Goal: Transaction & Acquisition: Subscribe to service/newsletter

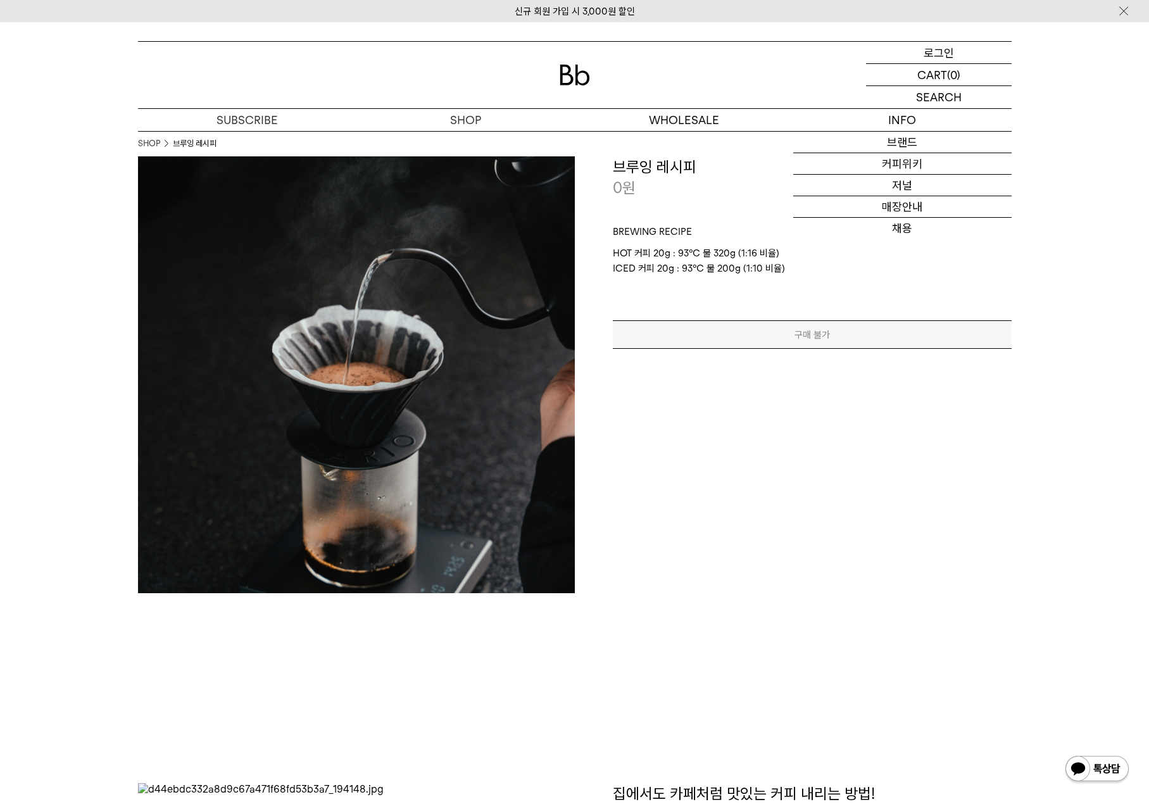
click at [923, 48] on div "LOGIN 로그인" at bounding box center [939, 53] width 146 height 22
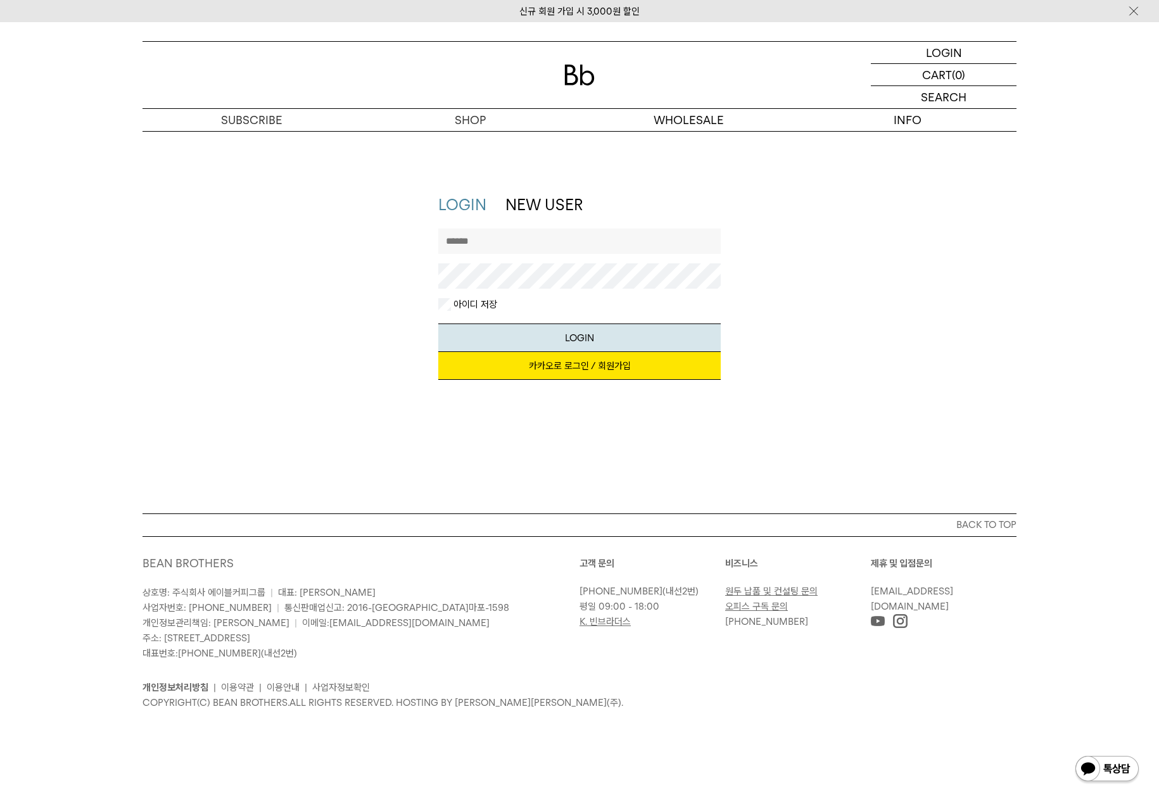
click at [584, 364] on link "카카오로 로그인 / 회원가입" at bounding box center [579, 366] width 283 height 28
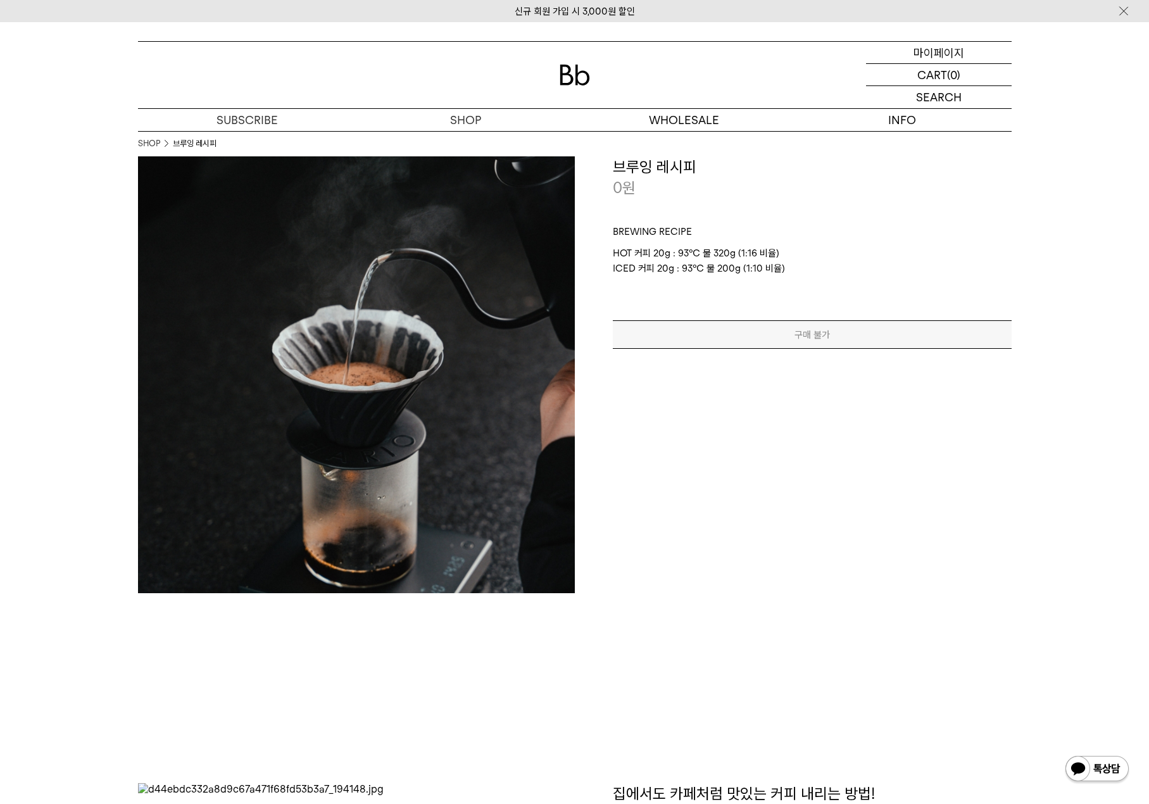
click at [961, 57] on p "마이페이지" at bounding box center [939, 53] width 51 height 22
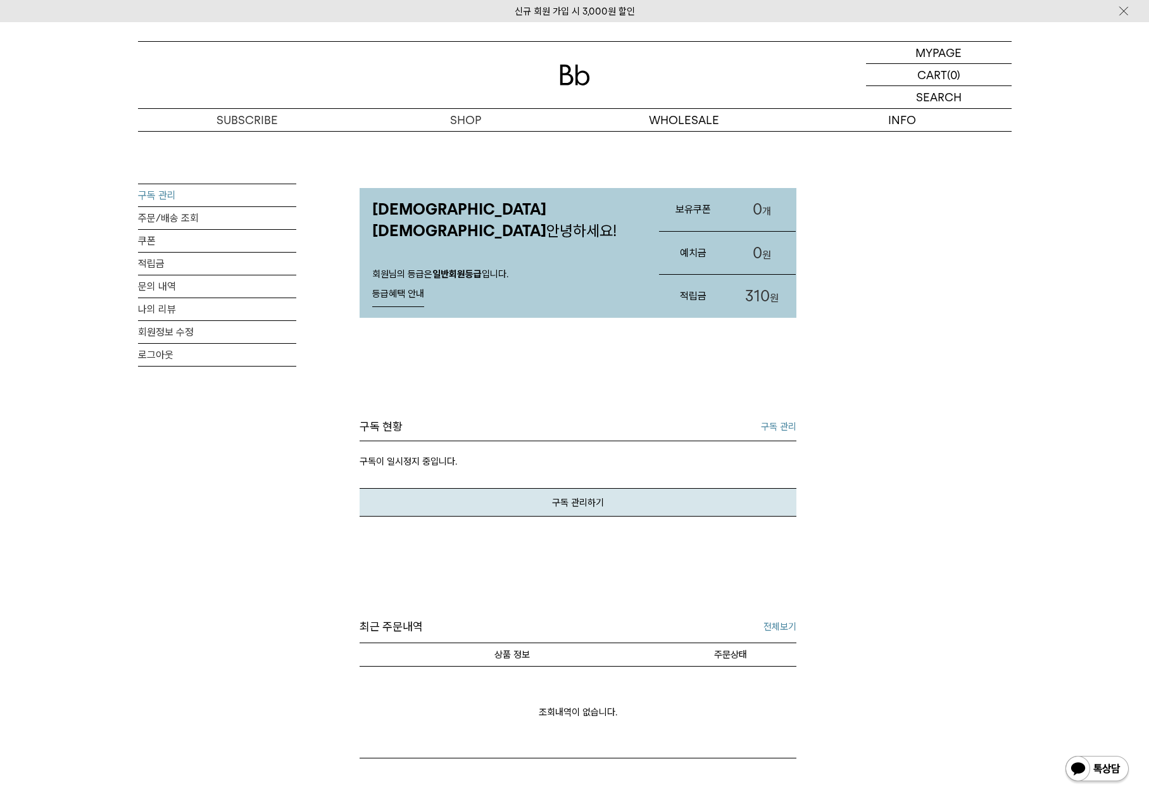
click at [151, 187] on link "구독 관리" at bounding box center [217, 195] width 158 height 22
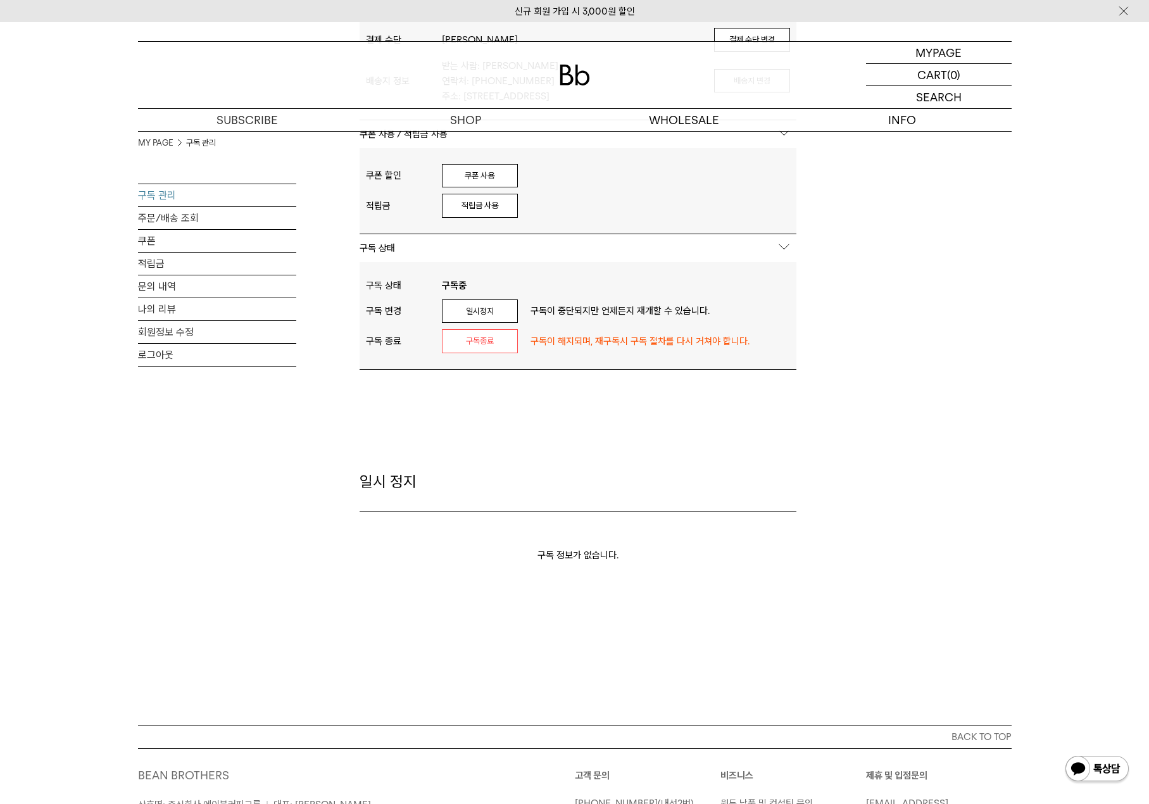
scroll to position [2217, 0]
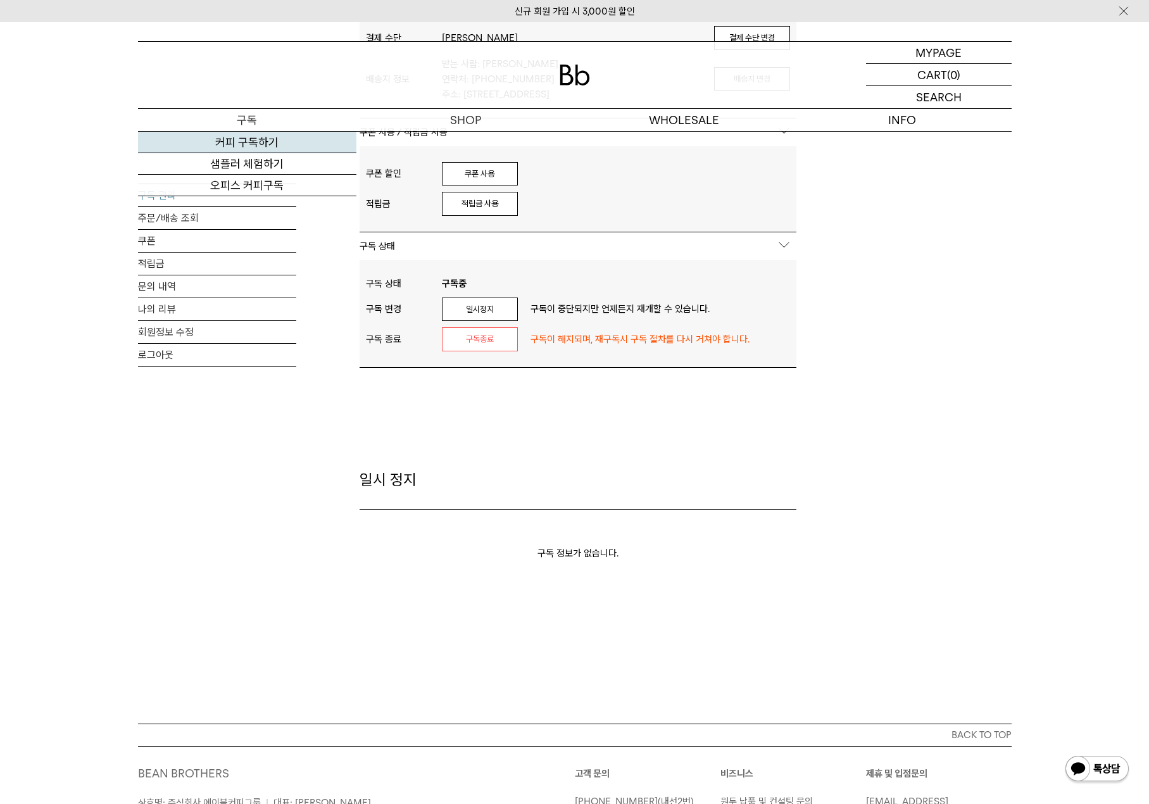
click at [267, 142] on link "커피 구독하기" at bounding box center [247, 143] width 218 height 22
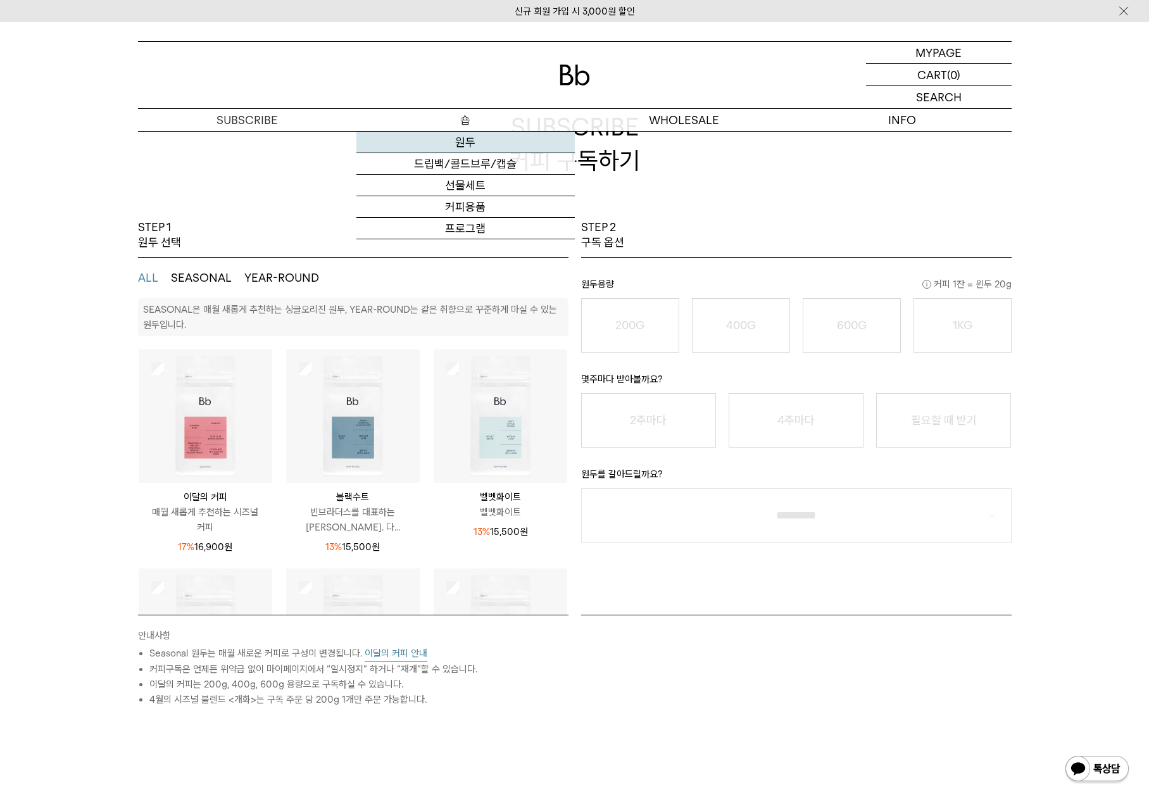
click at [478, 136] on link "원두" at bounding box center [466, 143] width 218 height 22
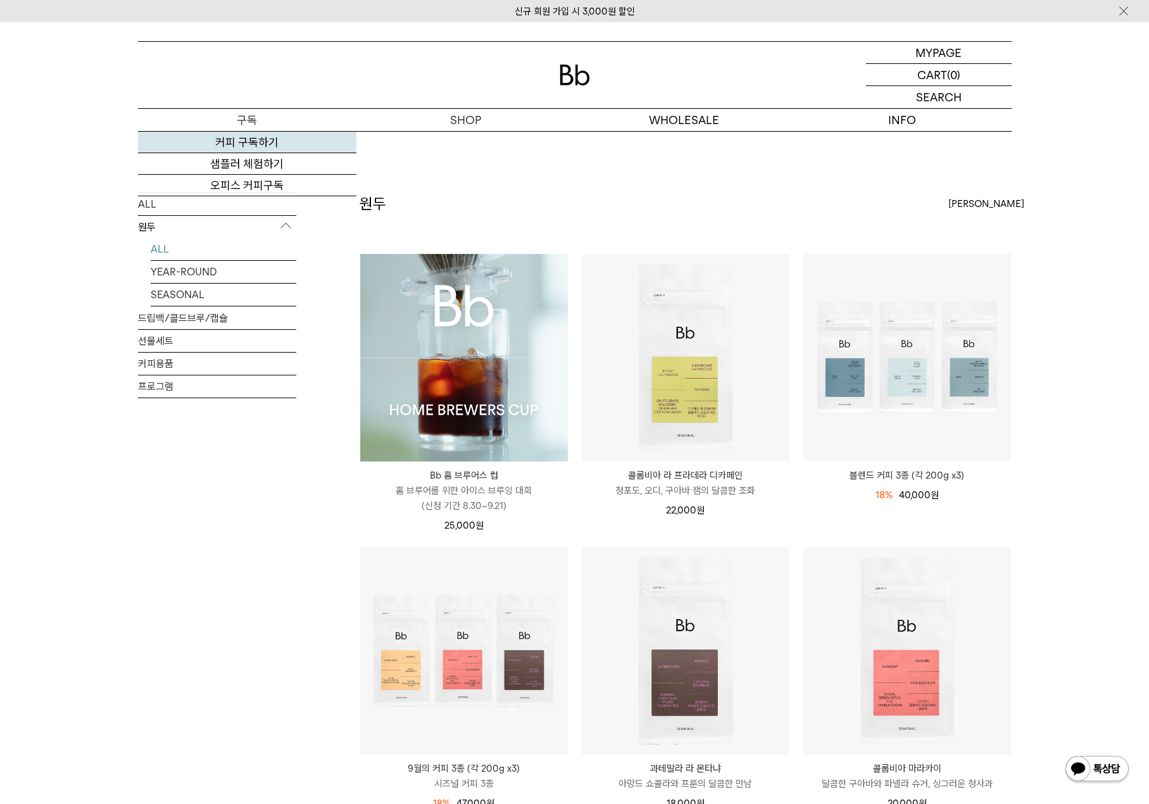
click at [238, 139] on link "커피 구독하기" at bounding box center [247, 143] width 218 height 22
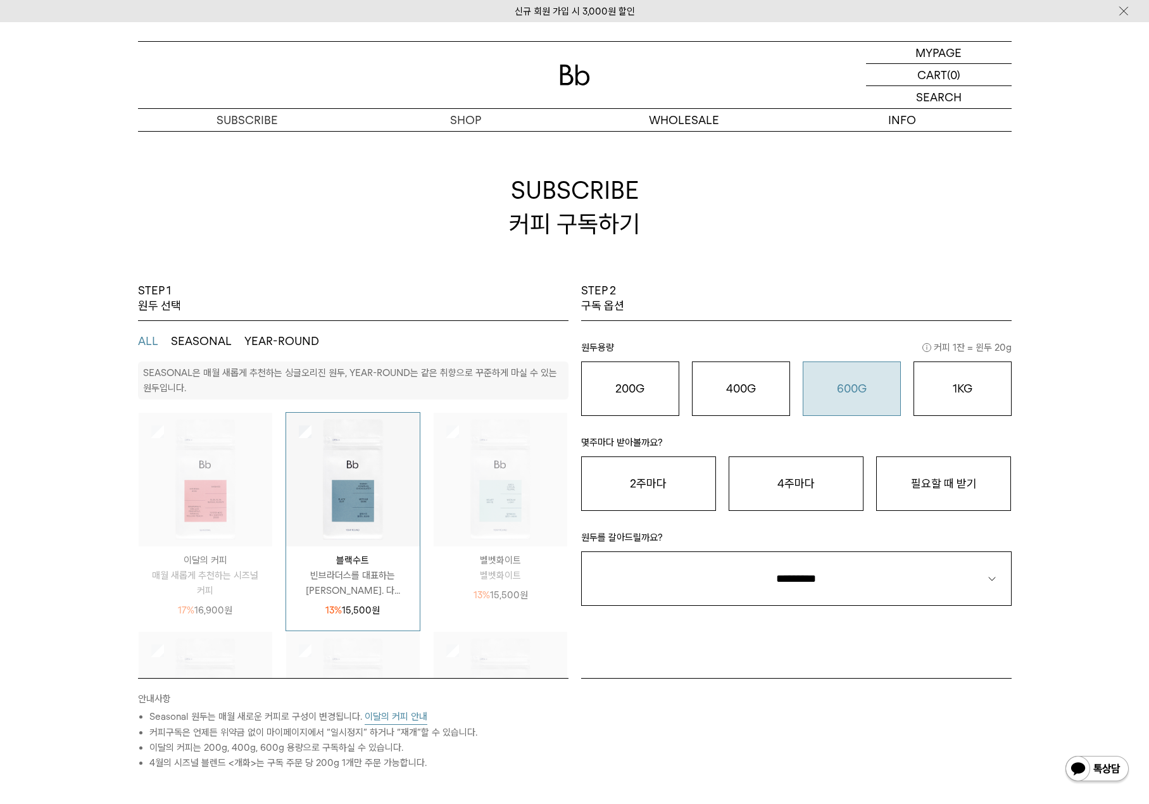
click at [846, 384] on o "600G" at bounding box center [852, 388] width 30 height 13
click at [921, 481] on button "필요할 때 받기" at bounding box center [943, 484] width 135 height 54
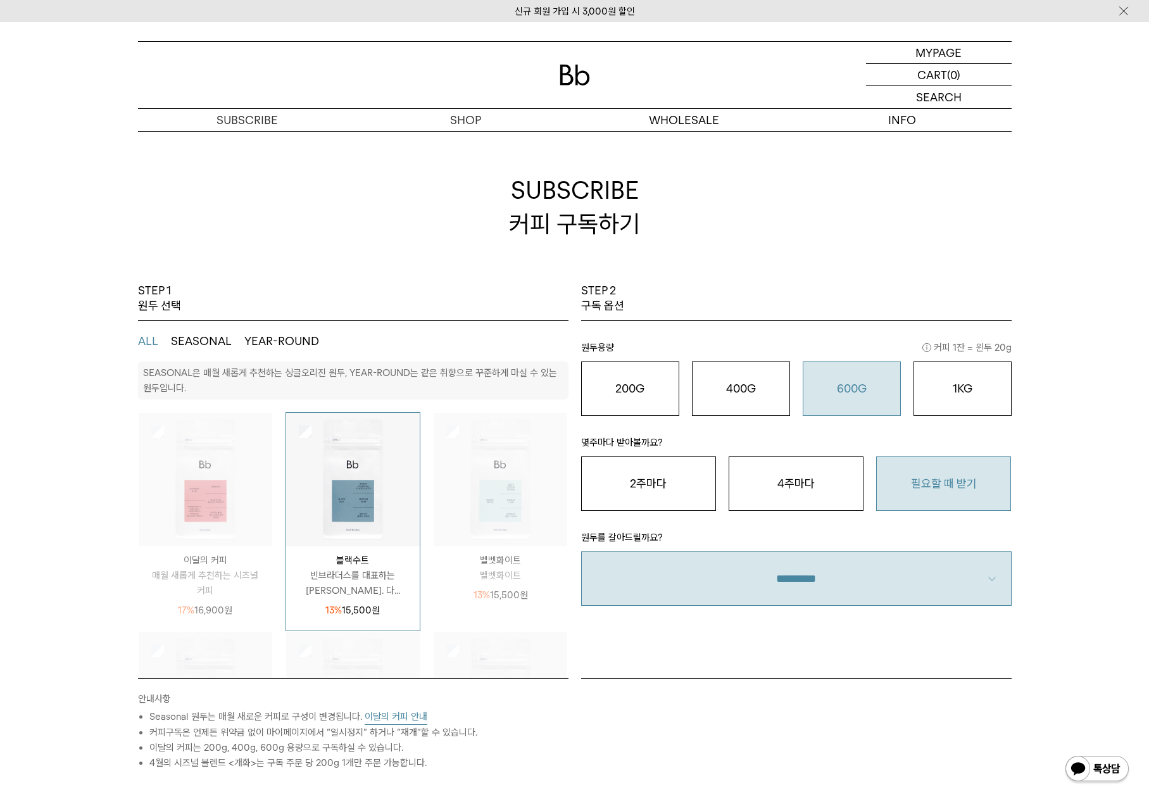
click at [939, 567] on select "**********" at bounding box center [796, 579] width 431 height 54
select select "**"
click at [581, 552] on select "**********" at bounding box center [796, 579] width 431 height 54
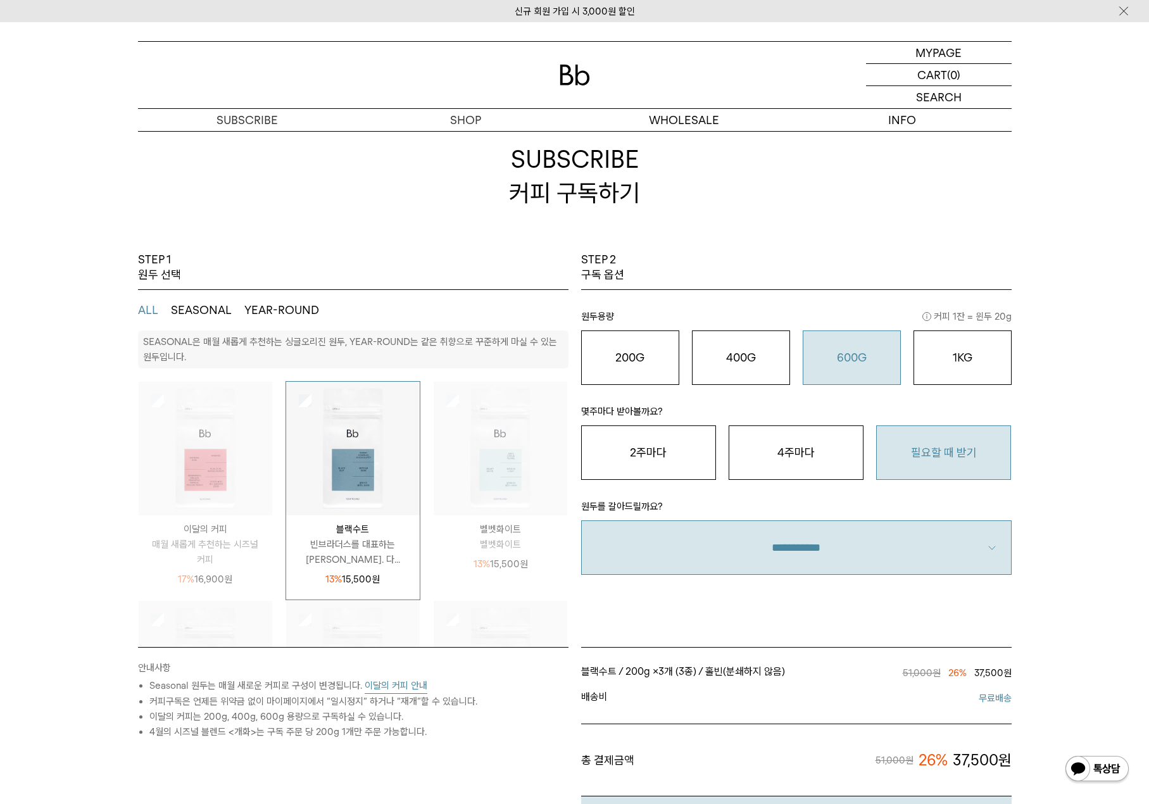
scroll to position [190, 0]
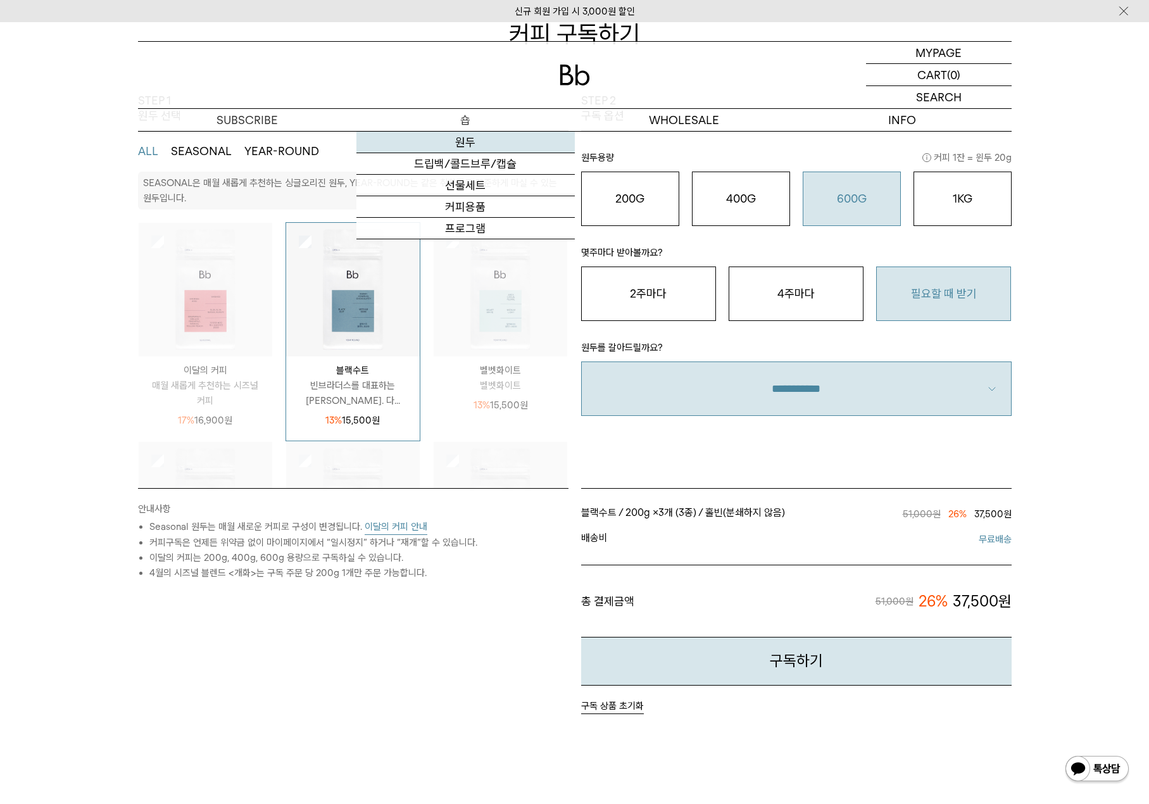
click at [469, 142] on link "원두" at bounding box center [466, 143] width 218 height 22
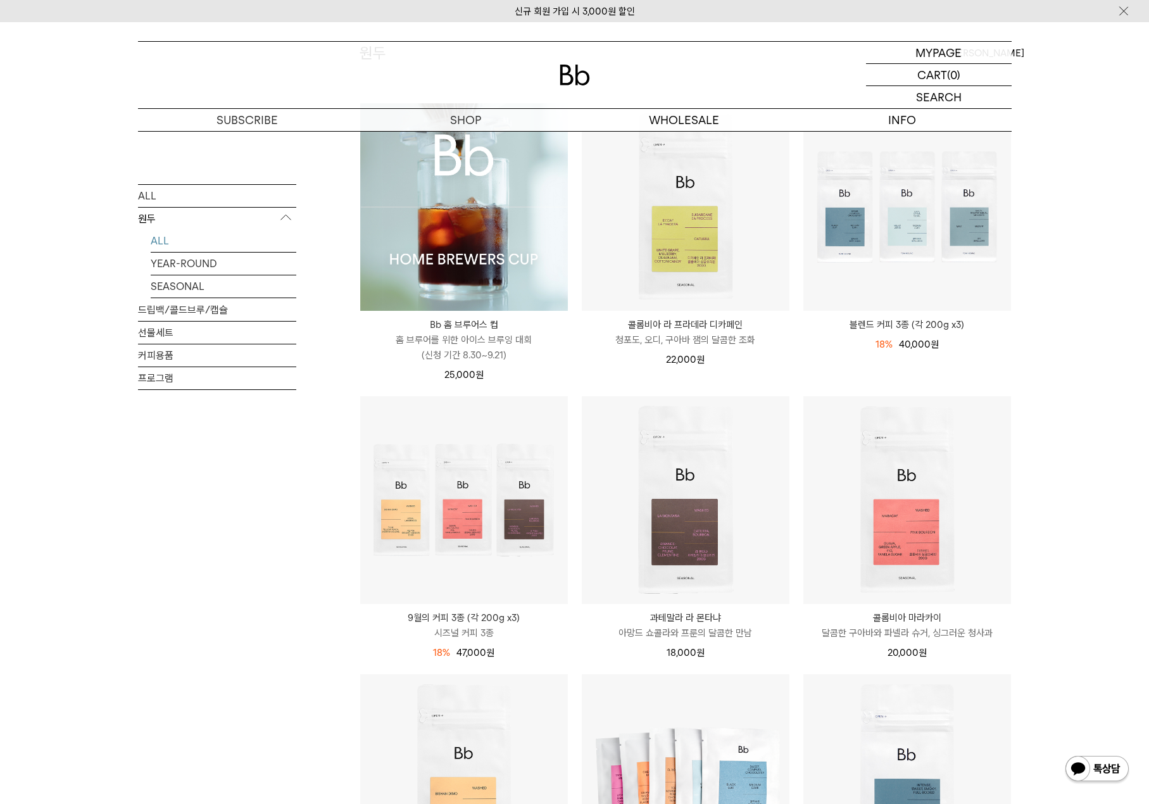
scroll to position [190, 0]
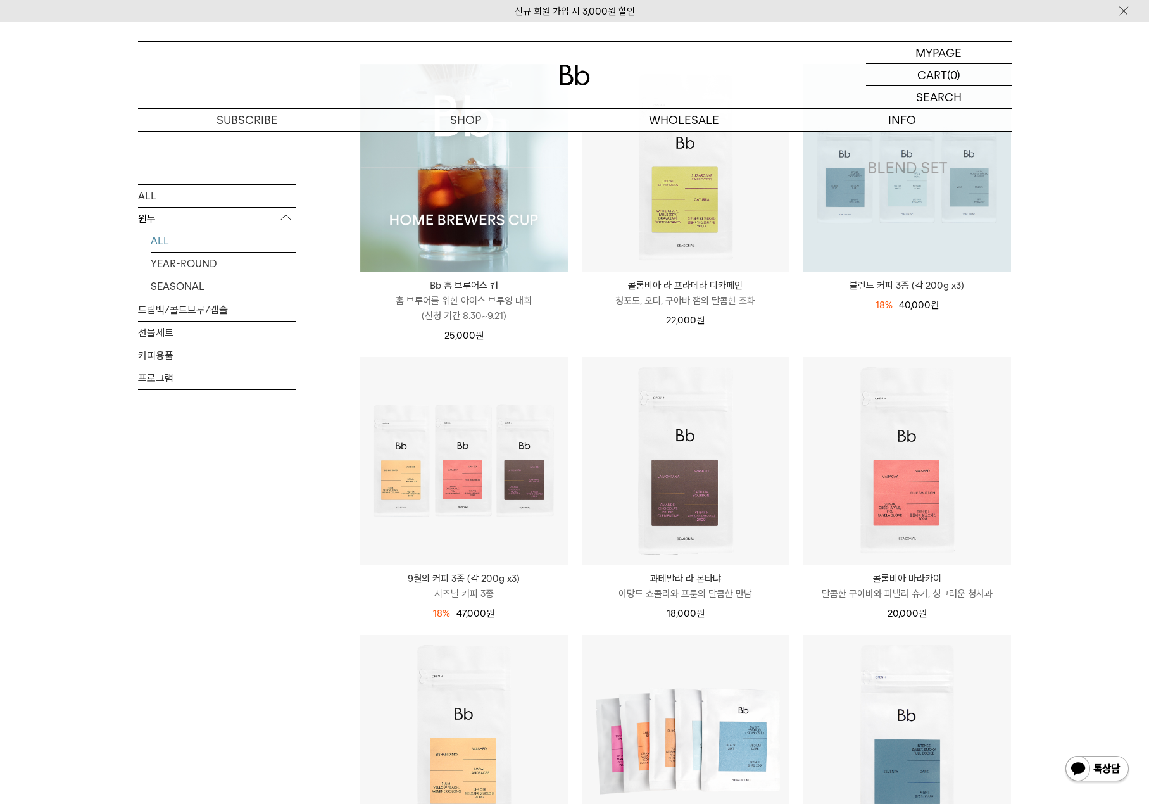
click at [935, 239] on img at bounding box center [908, 168] width 208 height 208
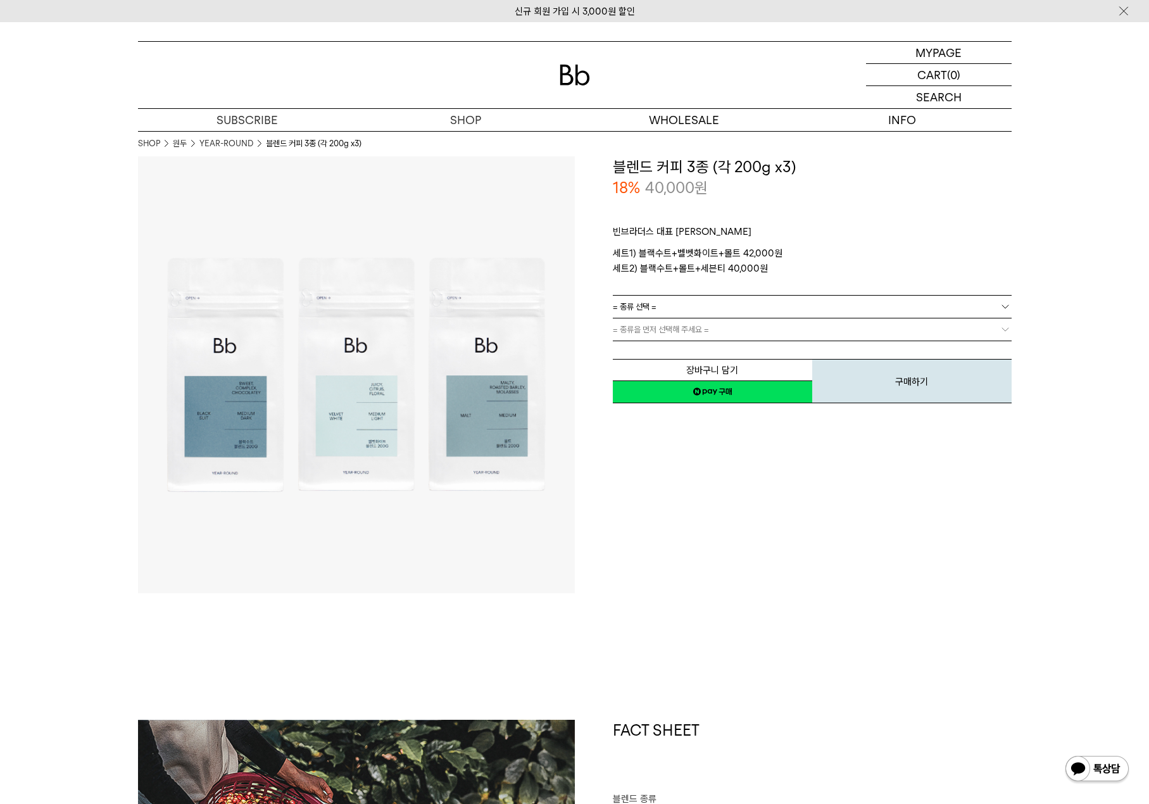
click at [933, 316] on link "= 종류 선택 =" at bounding box center [812, 307] width 399 height 22
click at [925, 328] on li "블랙수트+벨벳화이트+몰트" at bounding box center [819, 330] width 386 height 23
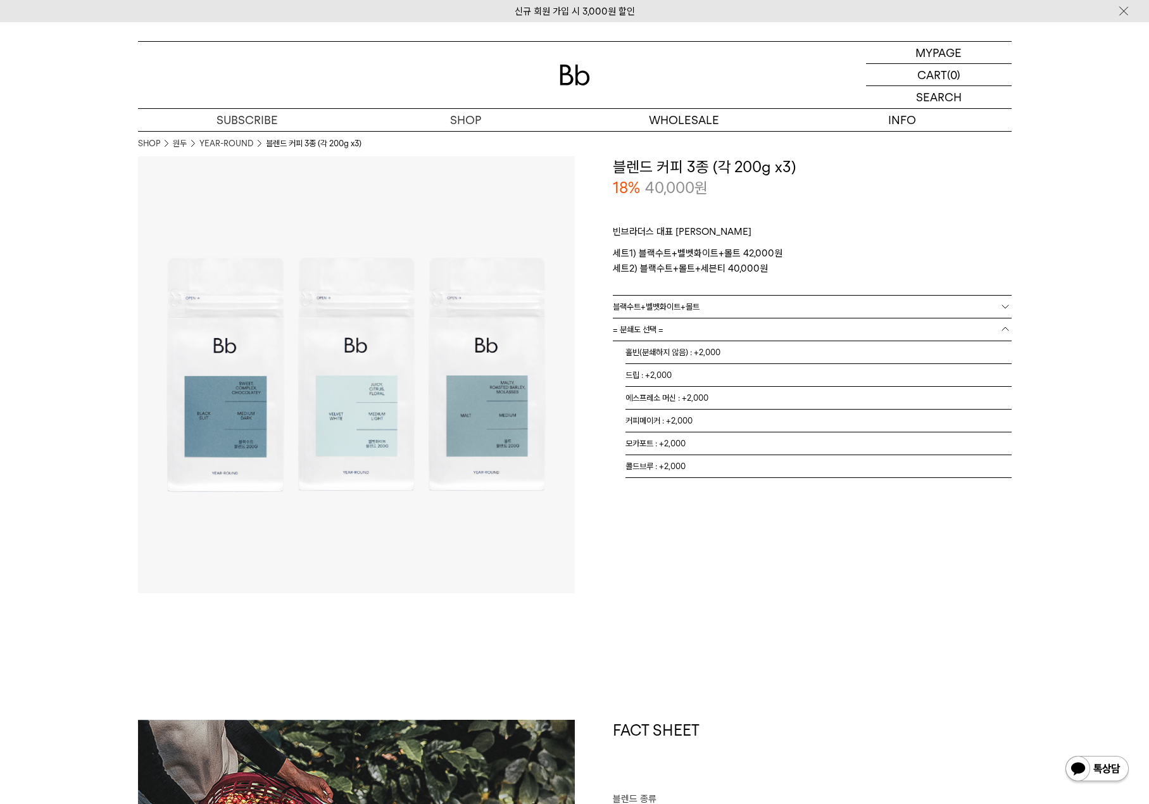
click at [925, 328] on link "= 분쇄도 선택 =" at bounding box center [812, 330] width 399 height 22
click at [913, 355] on li "홀빈(분쇄하지 않음) : +2,000" at bounding box center [819, 352] width 386 height 23
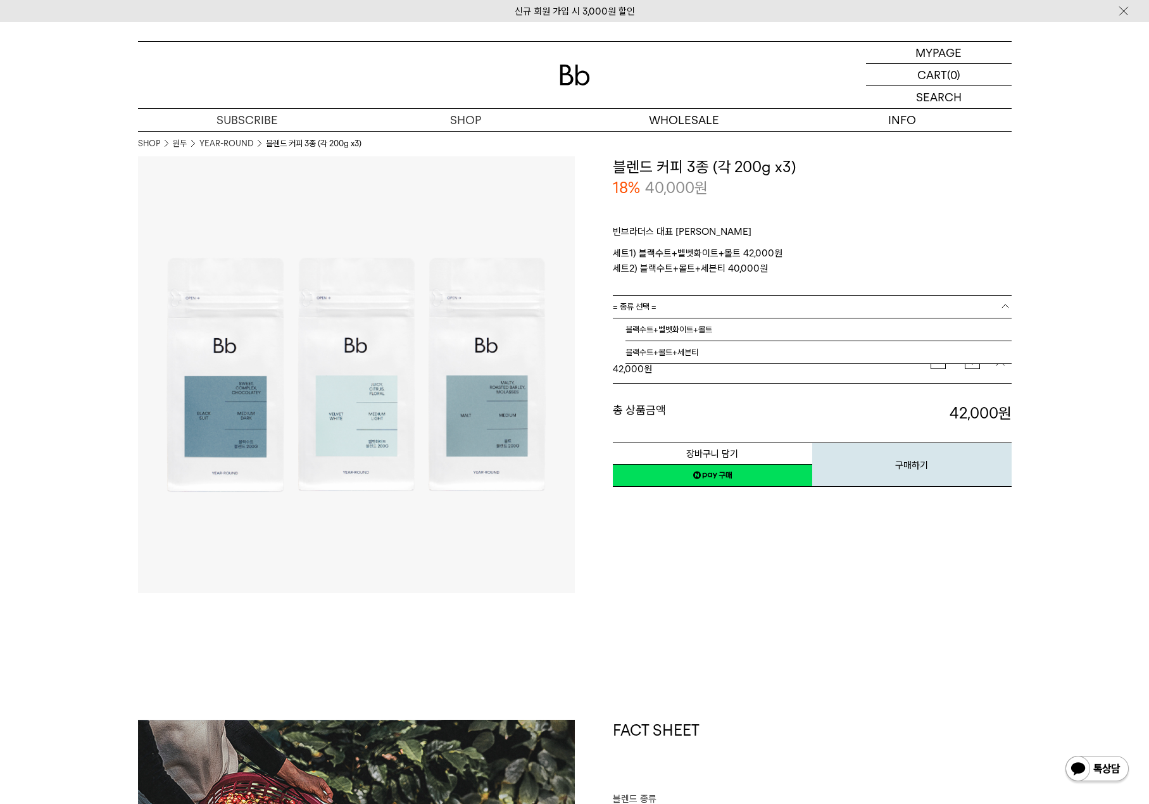
click at [838, 313] on link "= 종류 선택 =" at bounding box center [812, 307] width 399 height 22
click at [845, 346] on li "블랙수트+몰트+세븐티" at bounding box center [819, 352] width 386 height 23
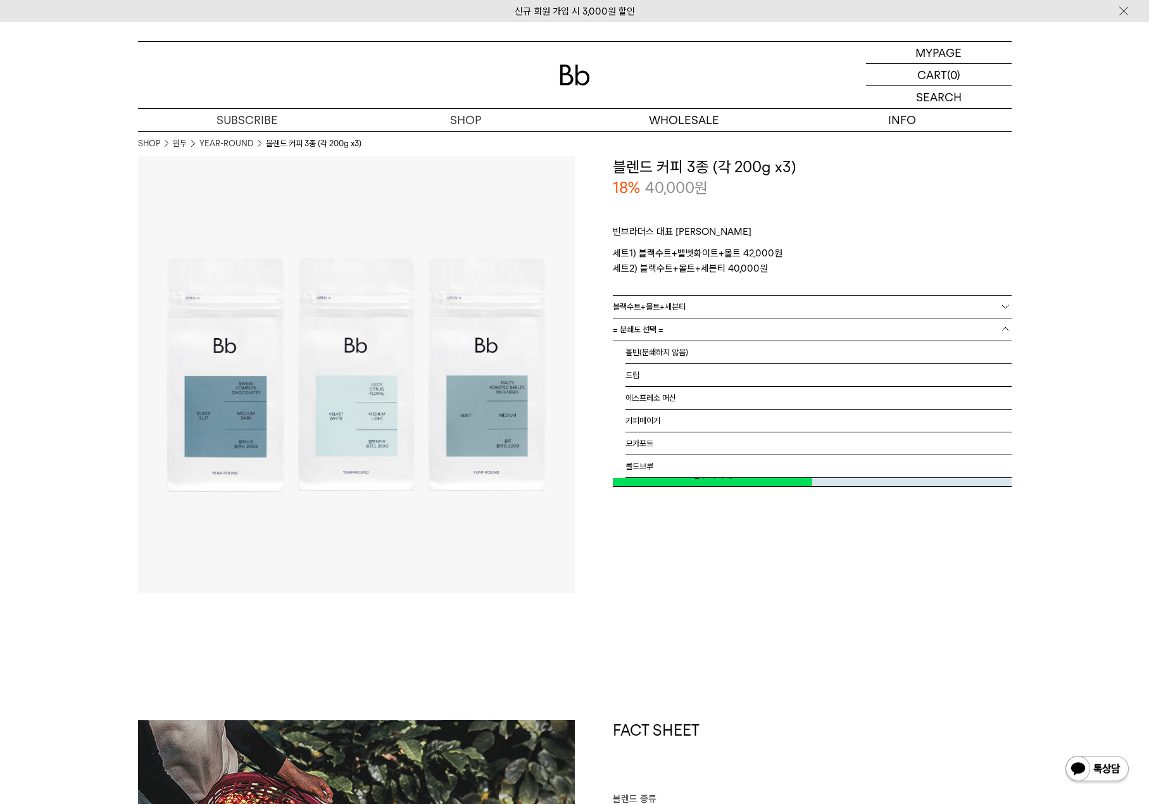
click at [848, 334] on link "= 분쇄도 선택 =" at bounding box center [812, 330] width 399 height 22
click at [848, 351] on li "홀빈(분쇄하지 않음)" at bounding box center [819, 352] width 386 height 23
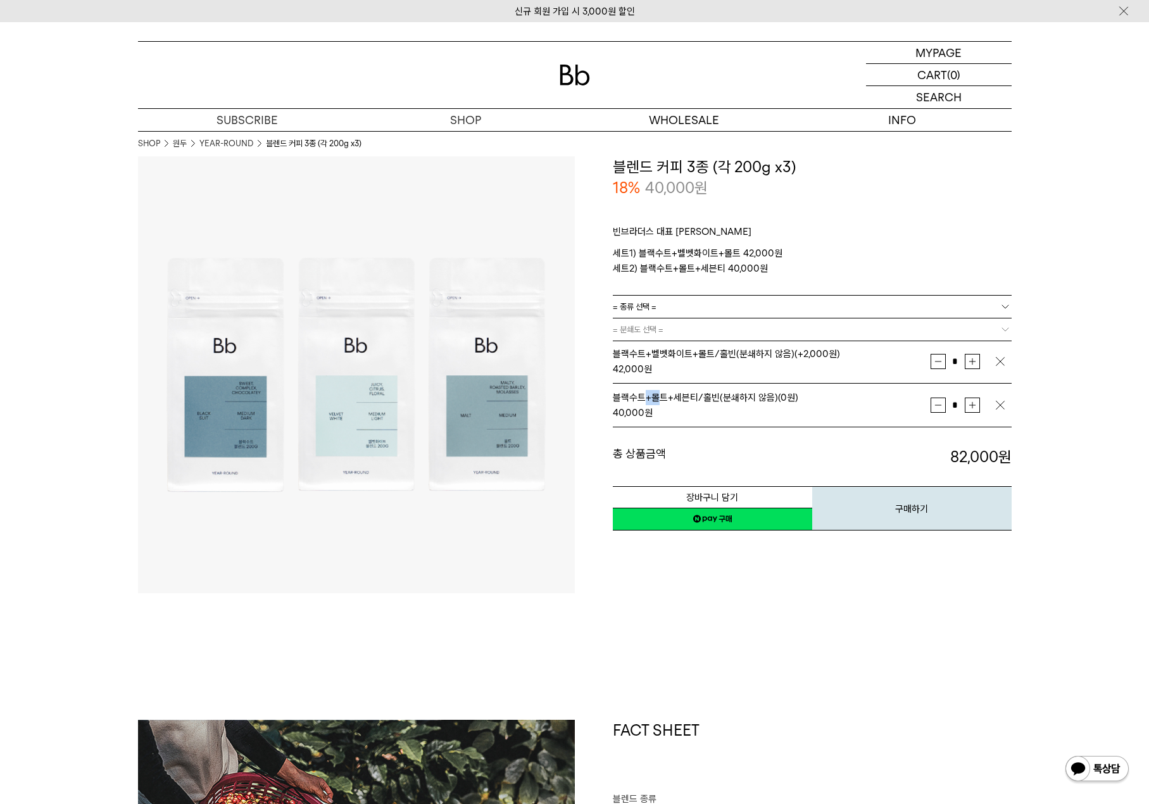
drag, startPoint x: 643, startPoint y: 400, endPoint x: 663, endPoint y: 396, distance: 20.5
click at [663, 396] on span "블랙수트+몰트+세븐티/홀빈(분쇄하지 않음) (0원)" at bounding box center [706, 397] width 186 height 11
click at [1003, 362] on img "button" at bounding box center [1000, 361] width 13 height 13
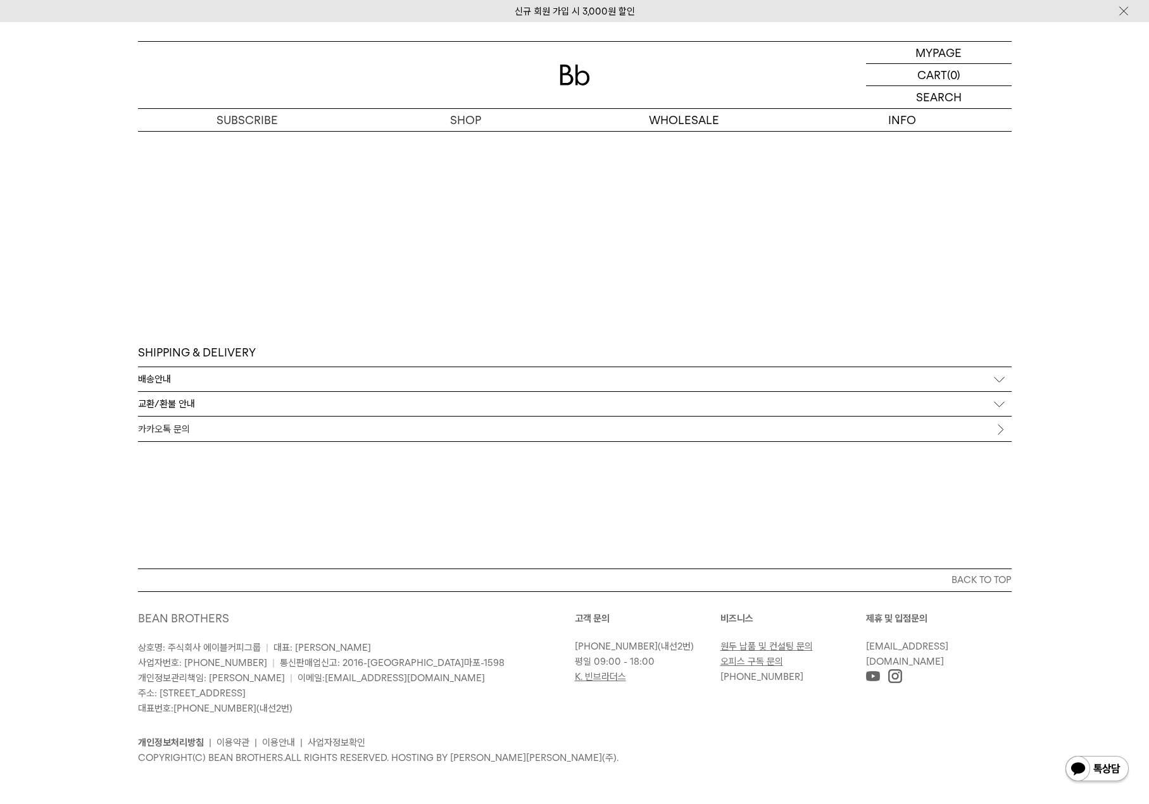
scroll to position [4550, 0]
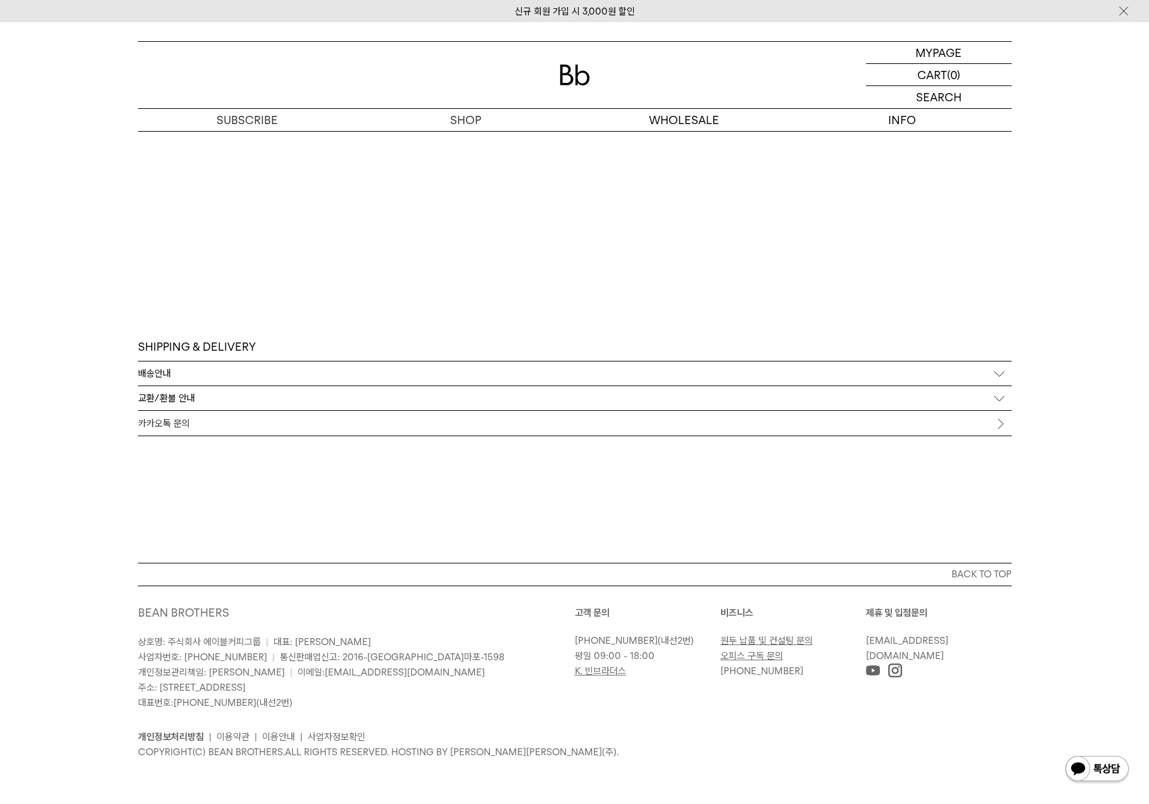
click at [1132, 12] on div "신규 회원 가입 시 3,000원 할인" at bounding box center [574, 11] width 1149 height 22
click at [1127, 9] on img at bounding box center [1124, 10] width 13 height 13
